Goal: Information Seeking & Learning: Learn about a topic

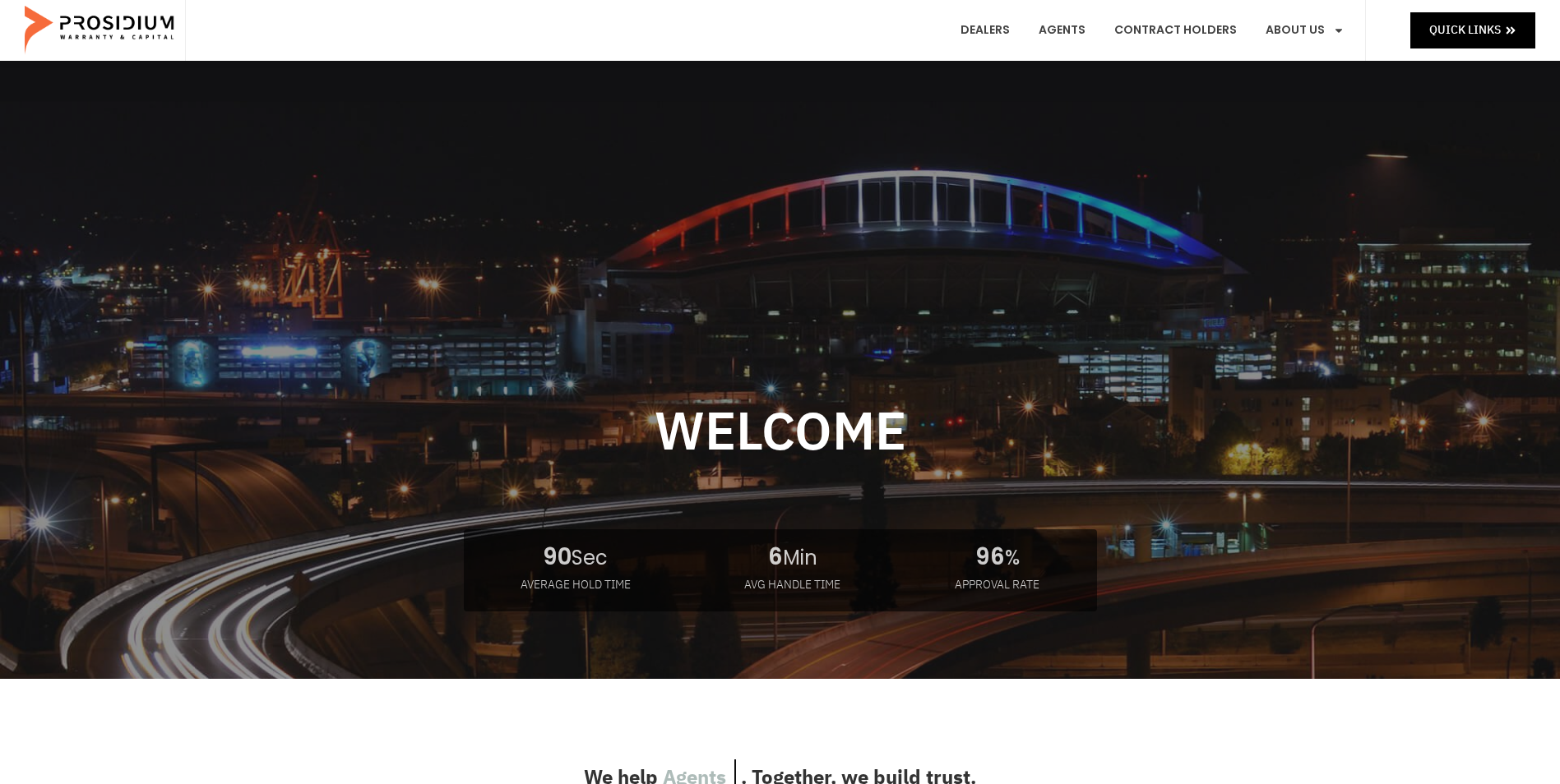
scroll to position [246, 0]
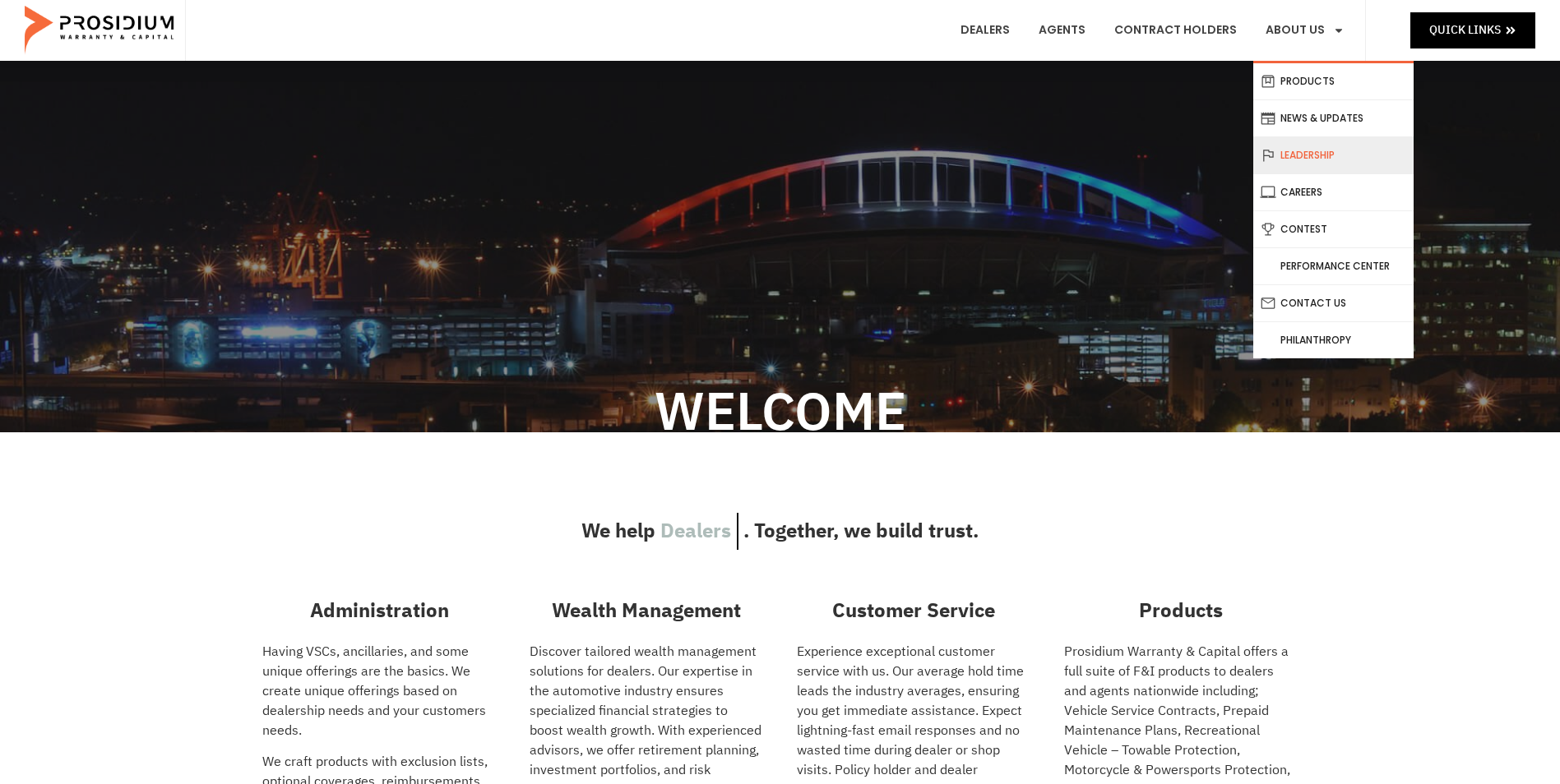
click at [1316, 154] on link "Leadership" at bounding box center [1333, 155] width 160 height 36
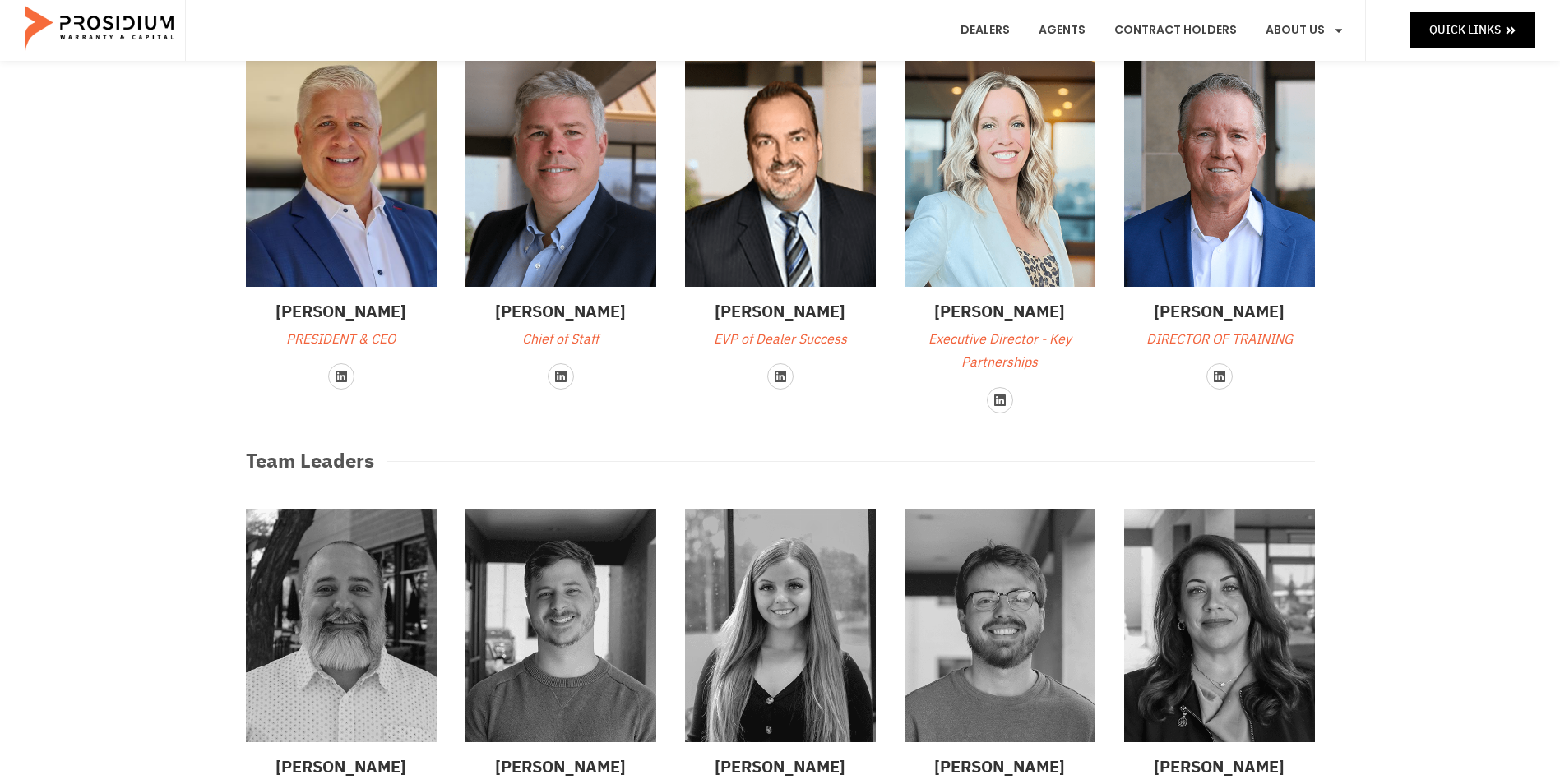
scroll to position [82, 0]
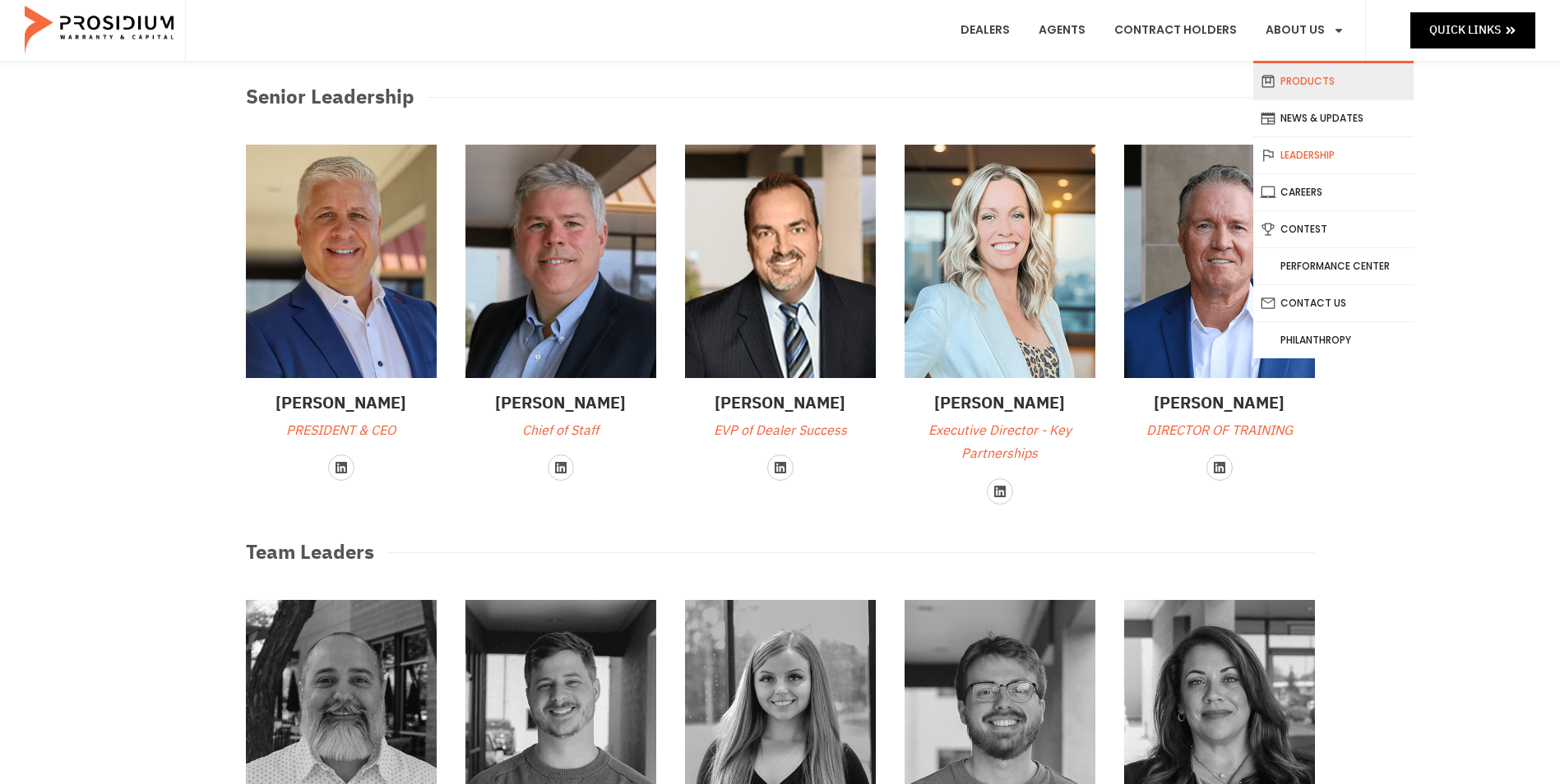
click at [1310, 79] on link "Products" at bounding box center [1333, 80] width 160 height 36
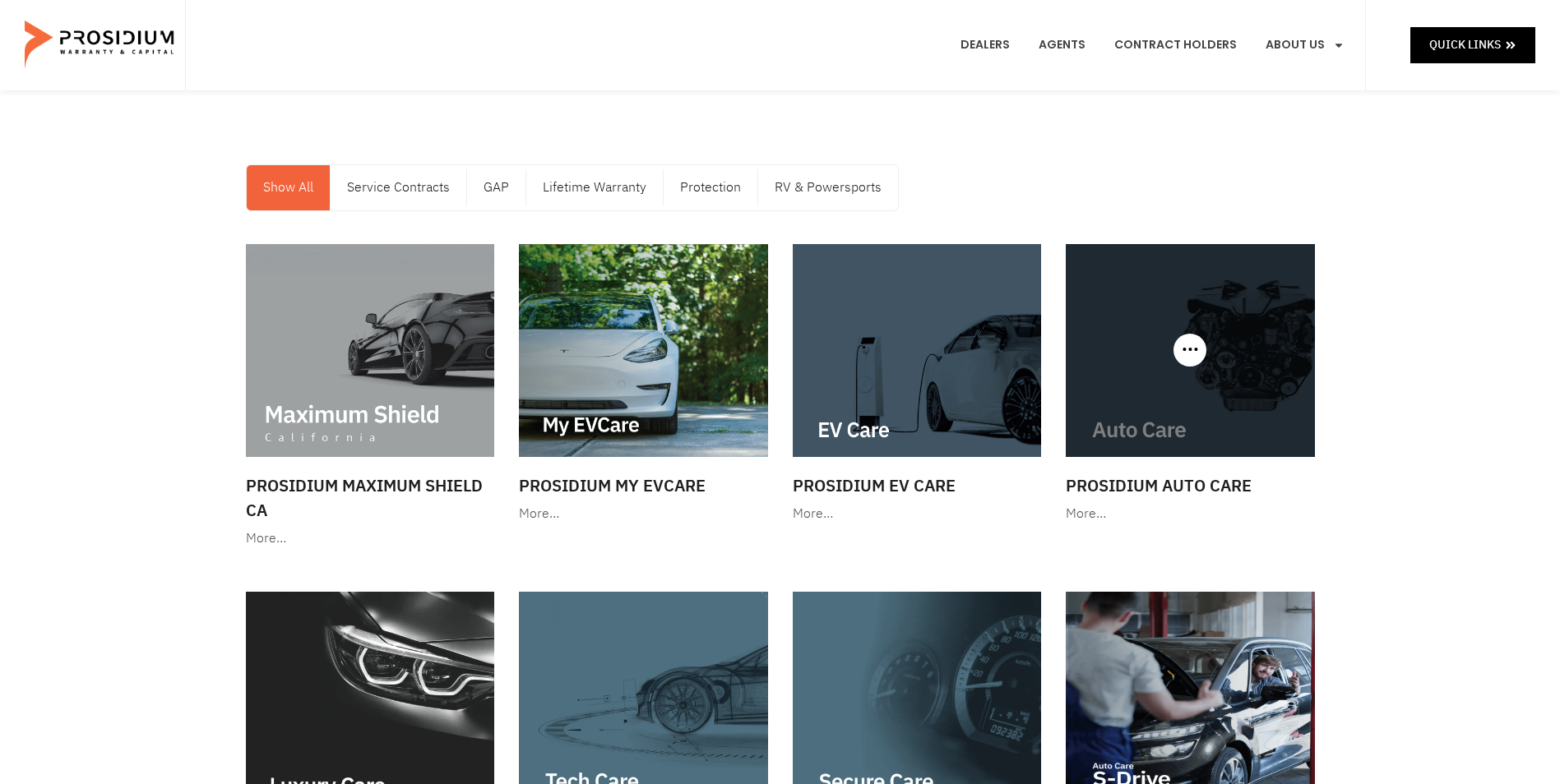
click at [1126, 399] on img at bounding box center [1190, 350] width 249 height 213
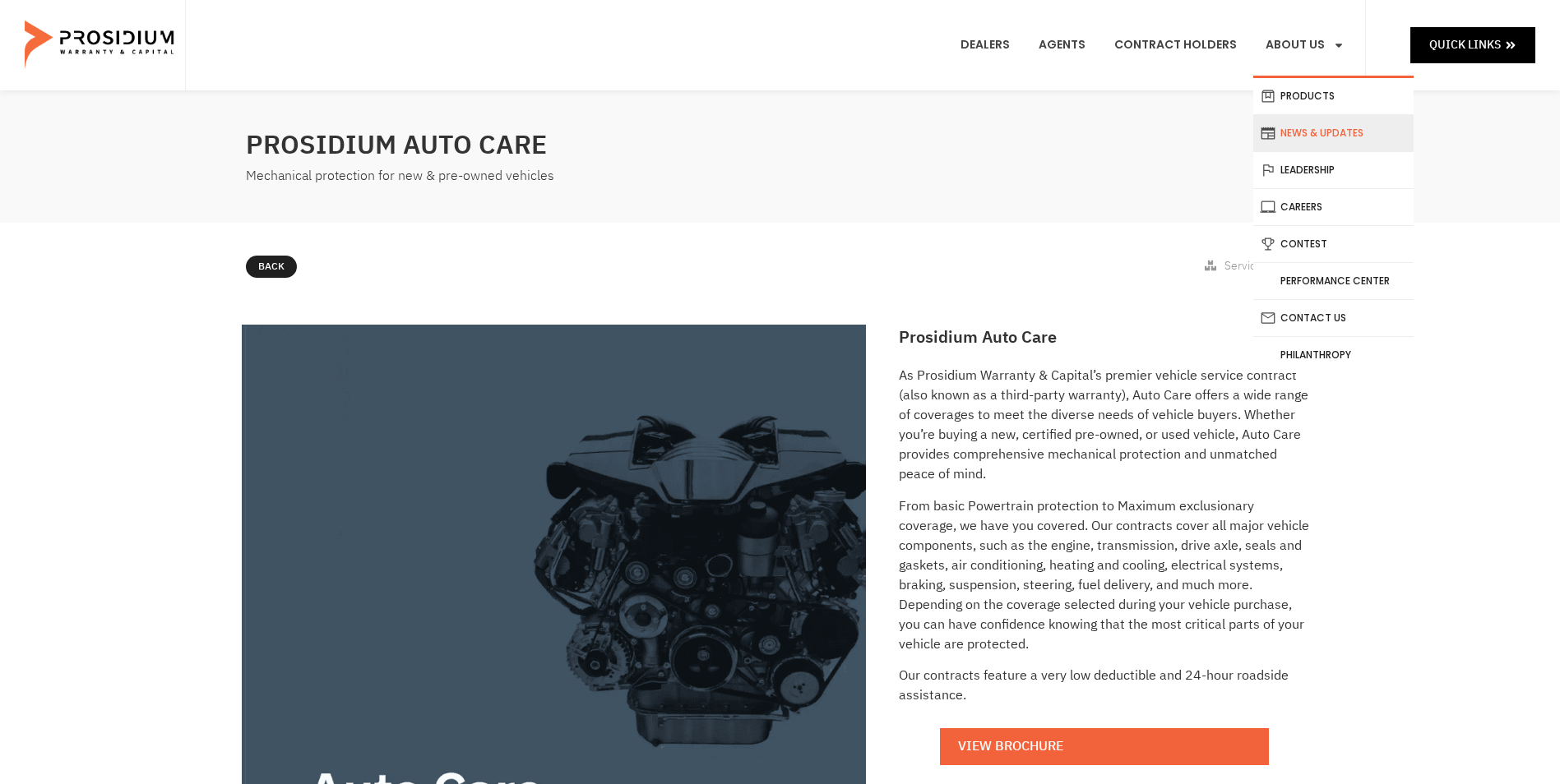
click at [1313, 136] on link "News & Updates" at bounding box center [1333, 133] width 160 height 36
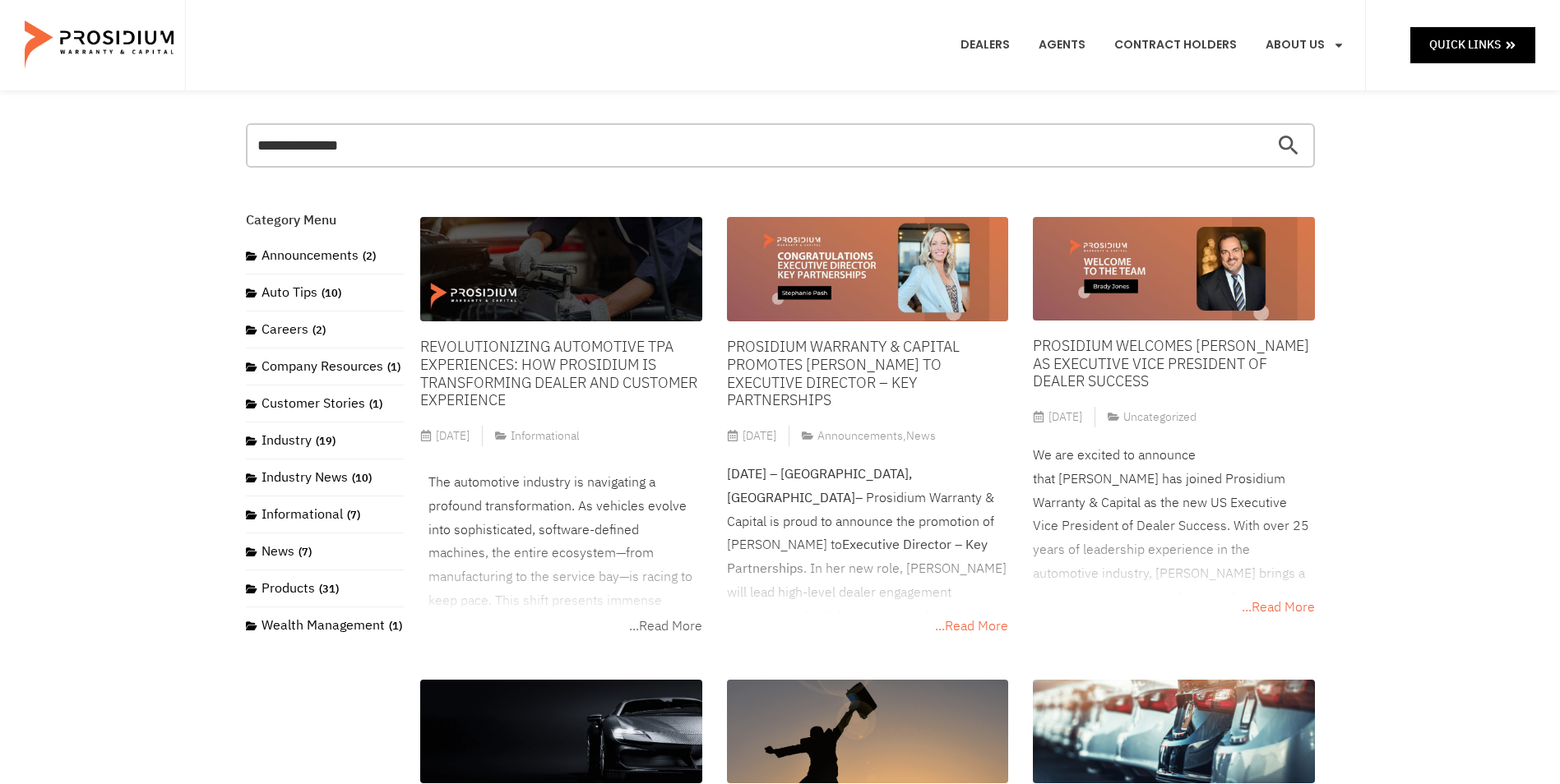
click at [672, 628] on span "...Read More" at bounding box center [665, 626] width 73 height 24
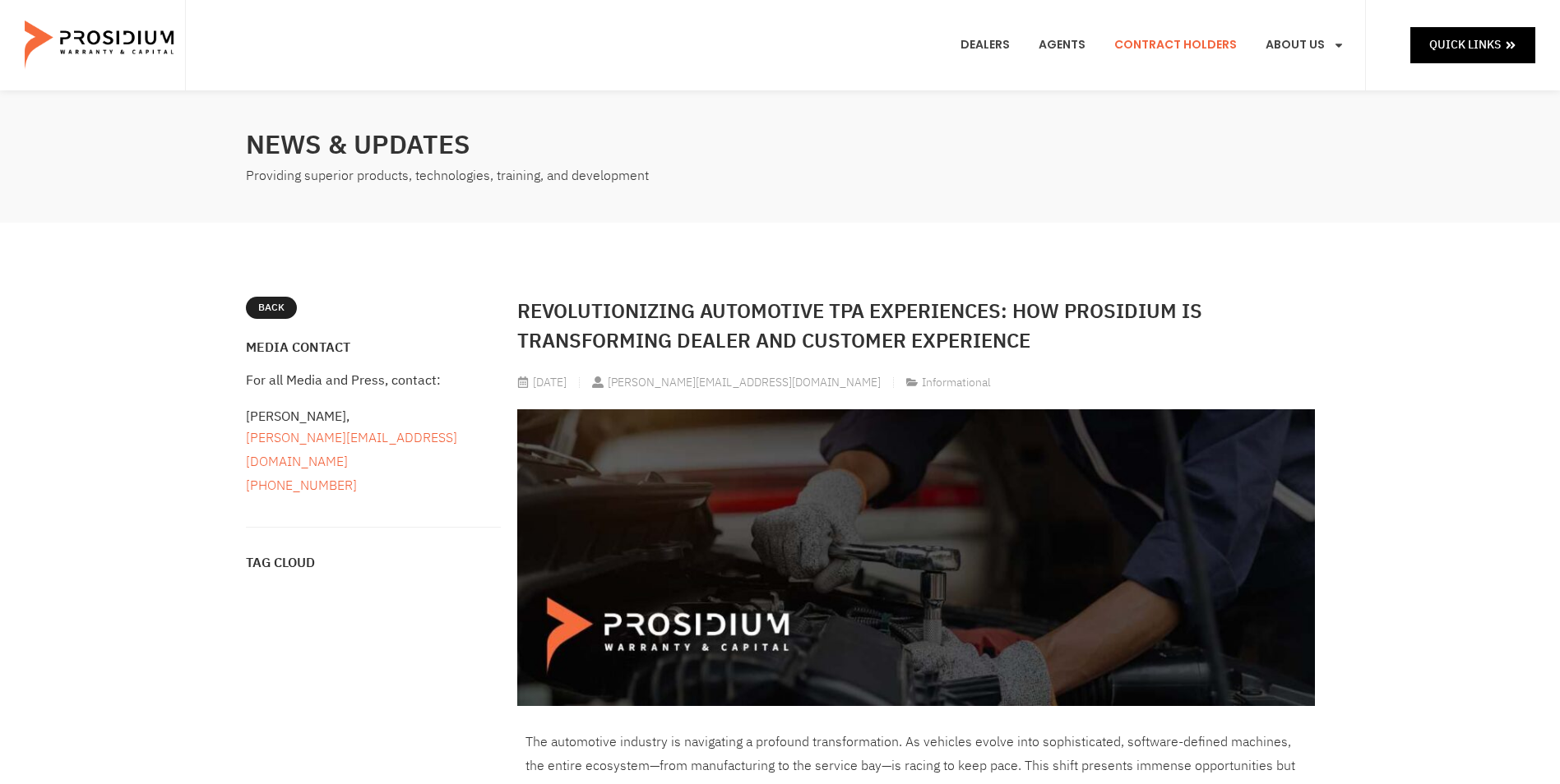
click at [1193, 49] on link "Contract Holders" at bounding box center [1175, 45] width 147 height 61
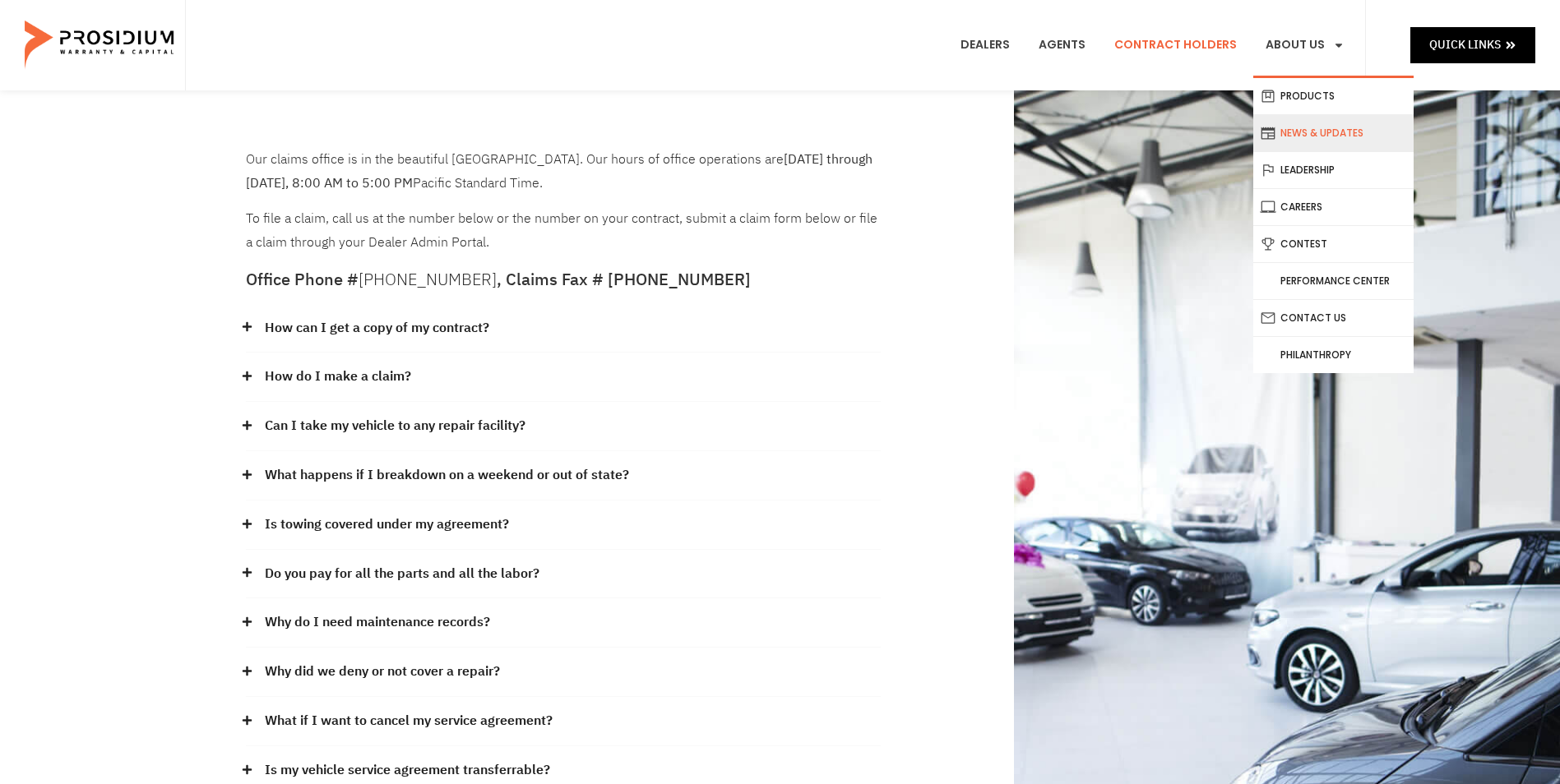
click at [1319, 135] on link "News & Updates" at bounding box center [1333, 133] width 160 height 36
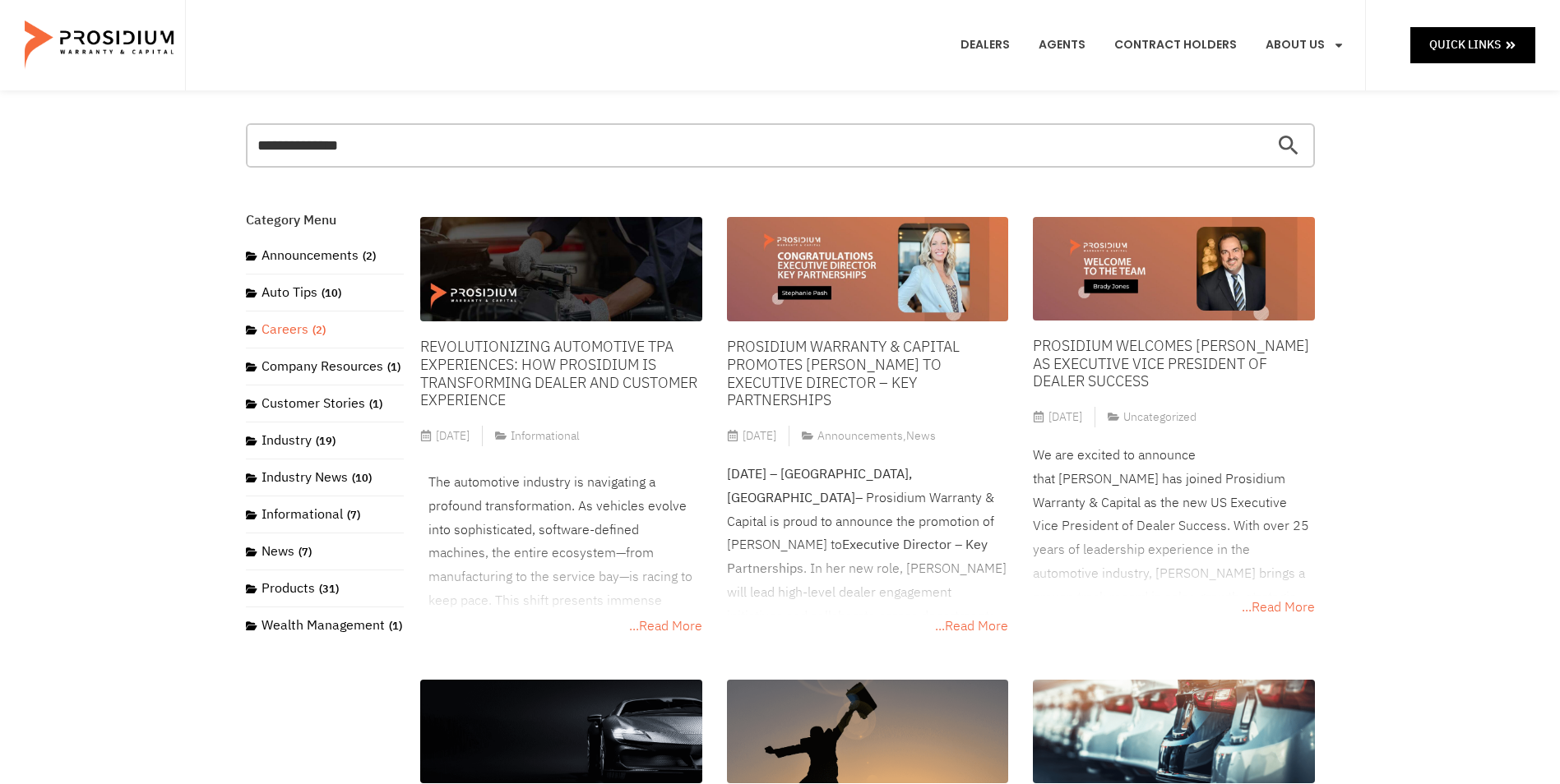
click at [294, 332] on link "Careers (2)" at bounding box center [285, 330] width 80 height 20
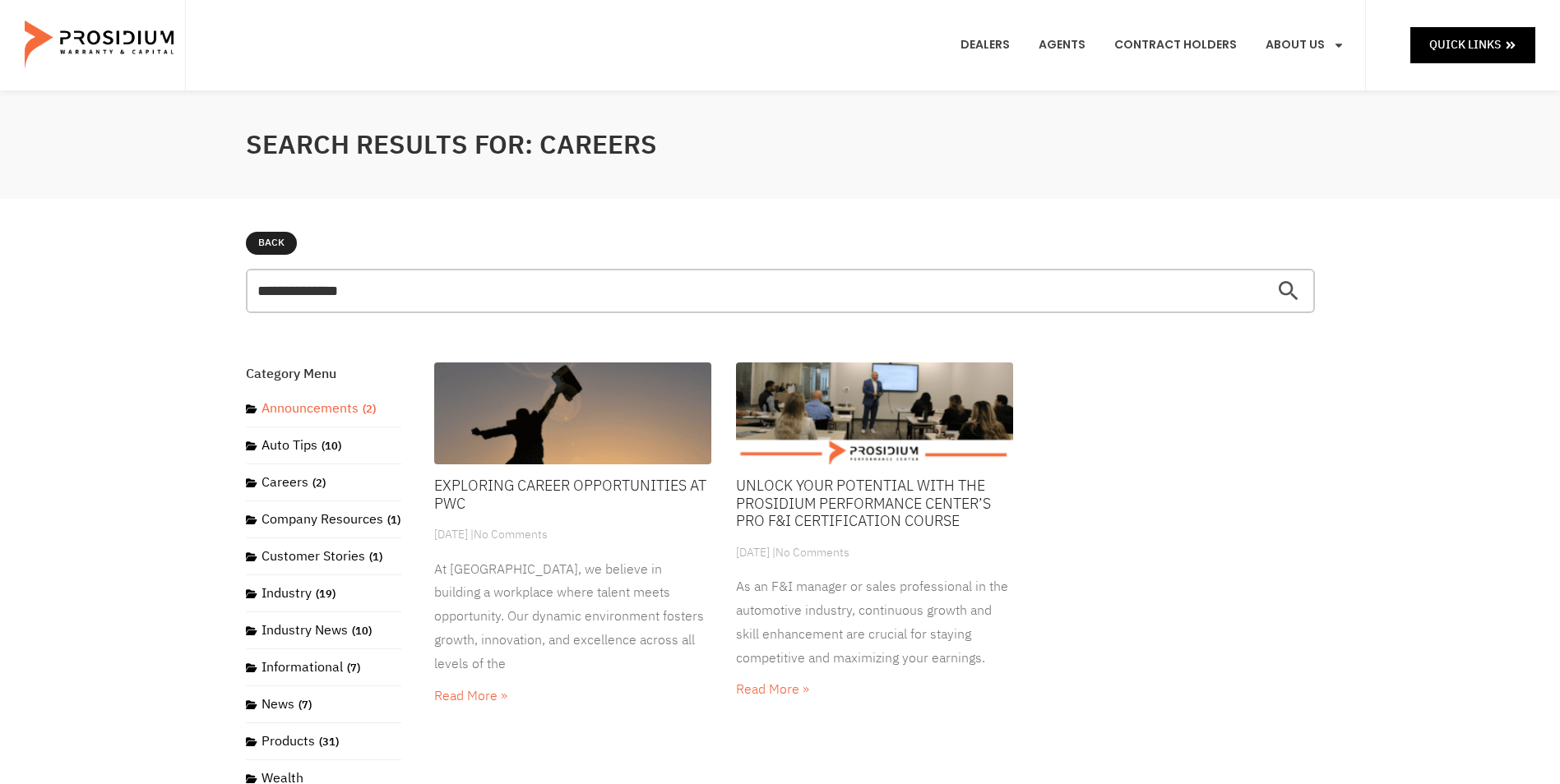
click at [309, 413] on link "Announcements (2)" at bounding box center [310, 408] width 130 height 20
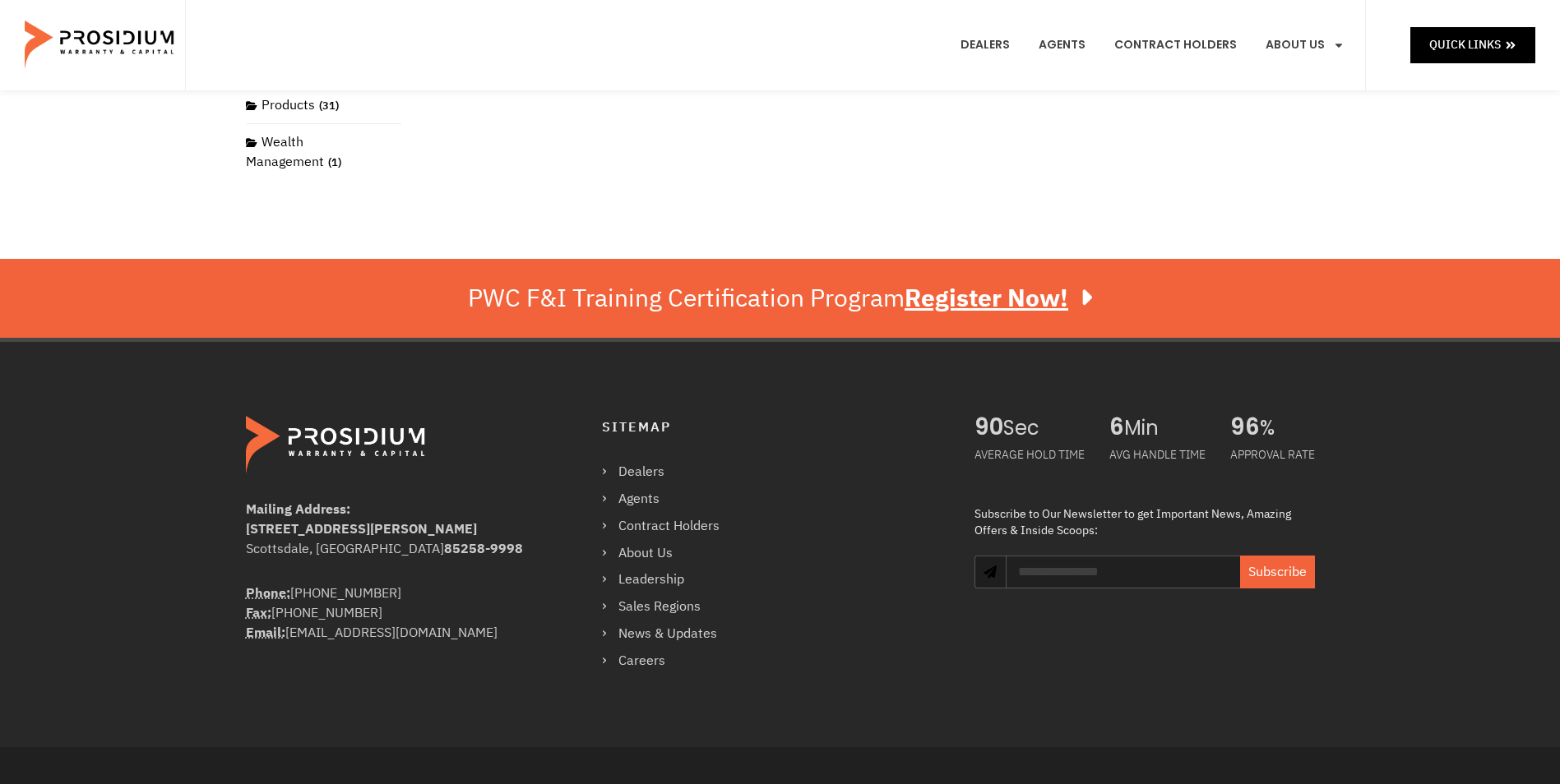
scroll to position [685, 0]
